Goal: Check status: Check status

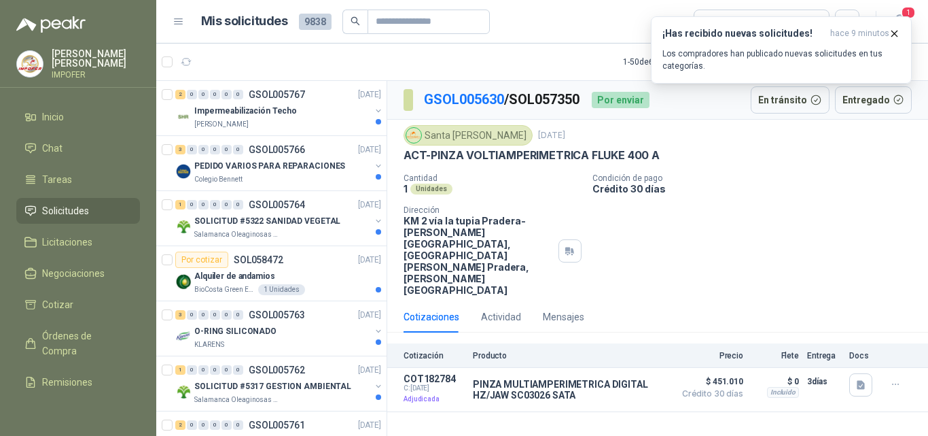
scroll to position [2422, 0]
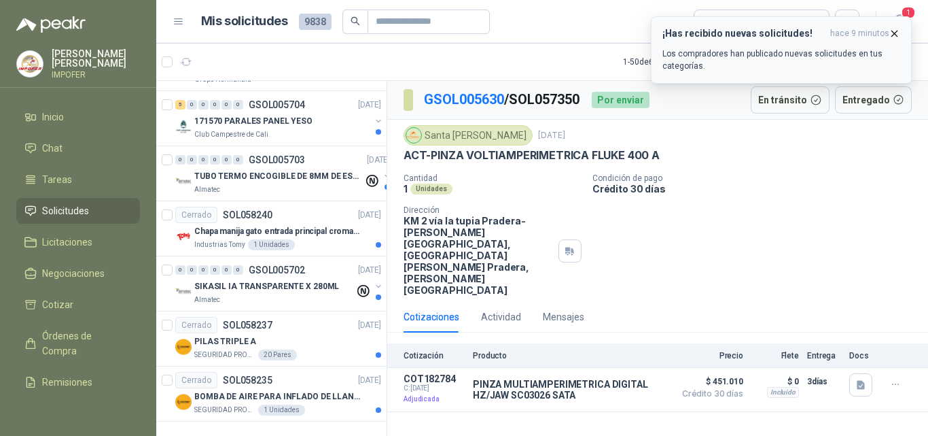
click at [896, 32] on icon "button" at bounding box center [895, 34] width 12 height 12
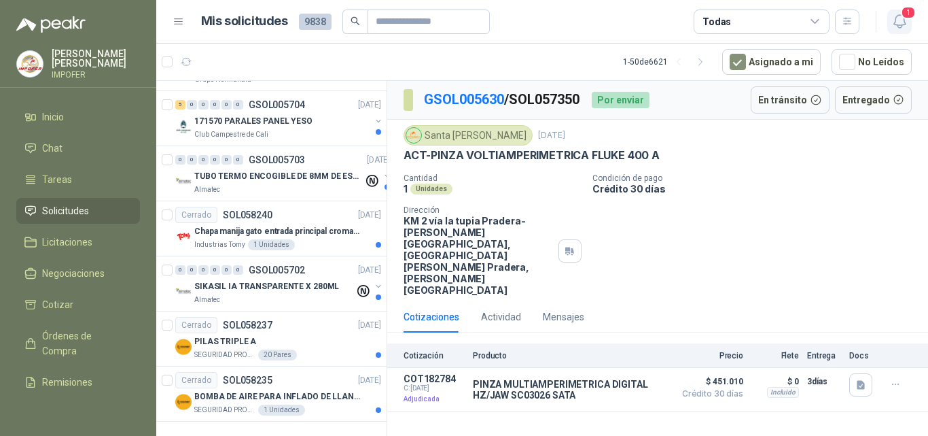
click at [904, 23] on icon "button" at bounding box center [899, 21] width 17 height 17
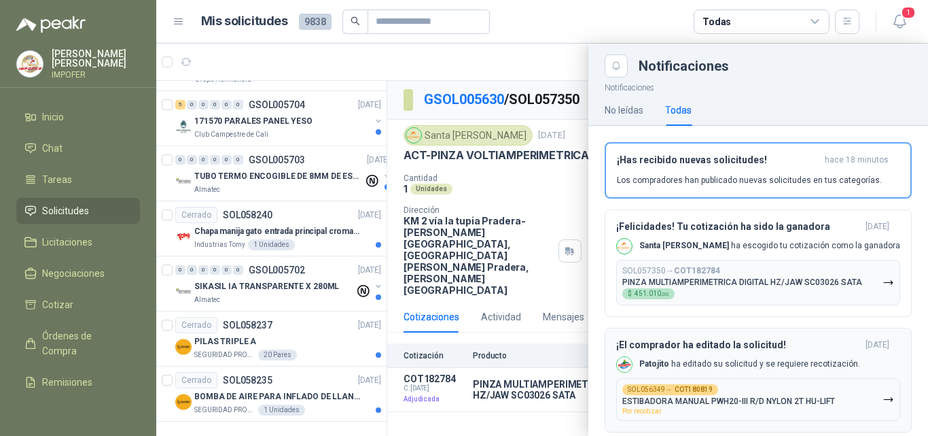
click at [774, 339] on div "¡El comprador ha editado la solicitud! [DATE] [PERSON_NAME] ha editado su solic…" at bounding box center [758, 380] width 284 height 82
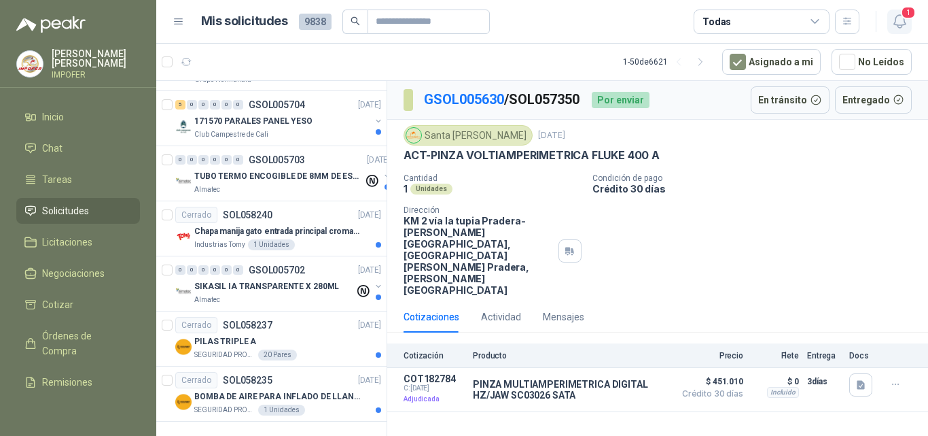
click at [899, 24] on icon "button" at bounding box center [899, 21] width 17 height 17
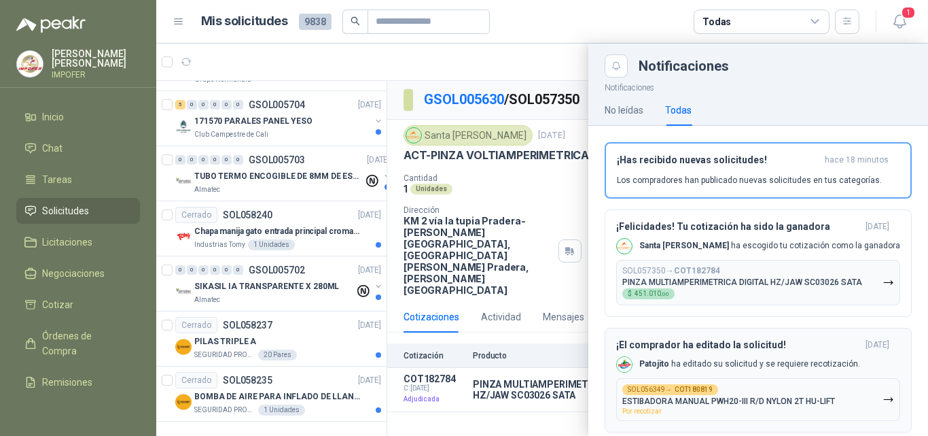
click at [883, 393] on icon "button" at bounding box center [889, 399] width 12 height 12
